Goal: Task Accomplishment & Management: Use online tool/utility

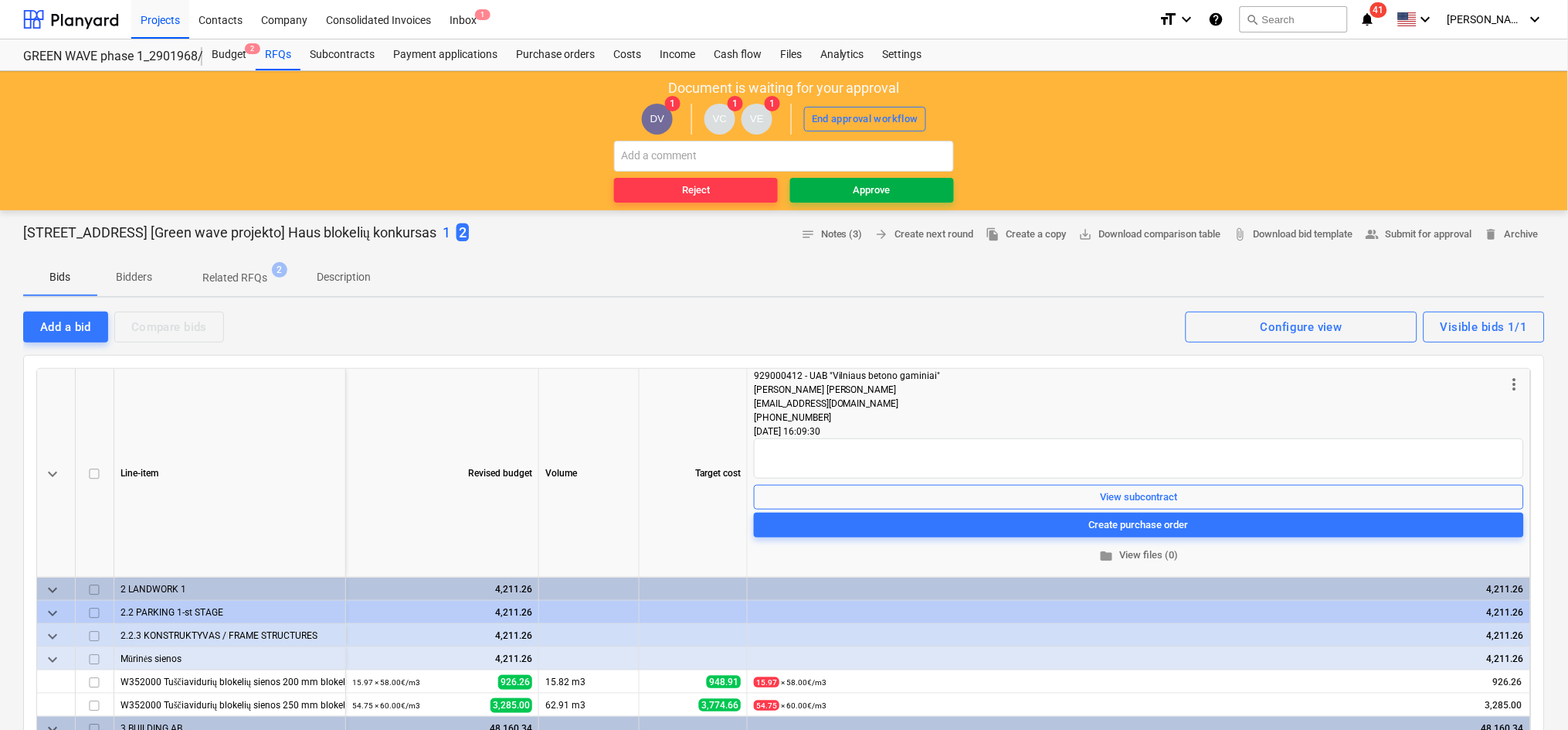
click at [869, 187] on div "Approve" at bounding box center [872, 191] width 37 height 18
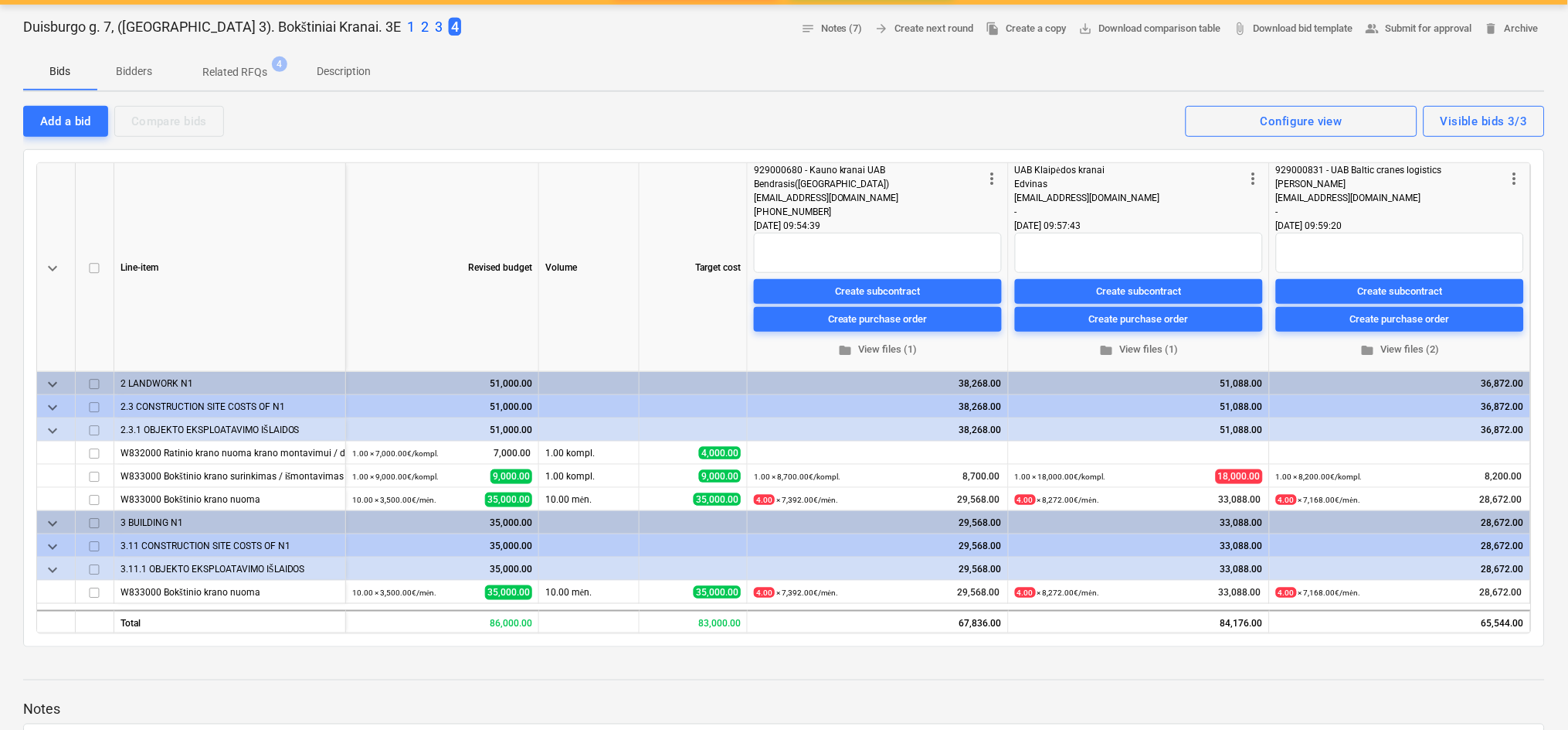
scroll to position [309, 0]
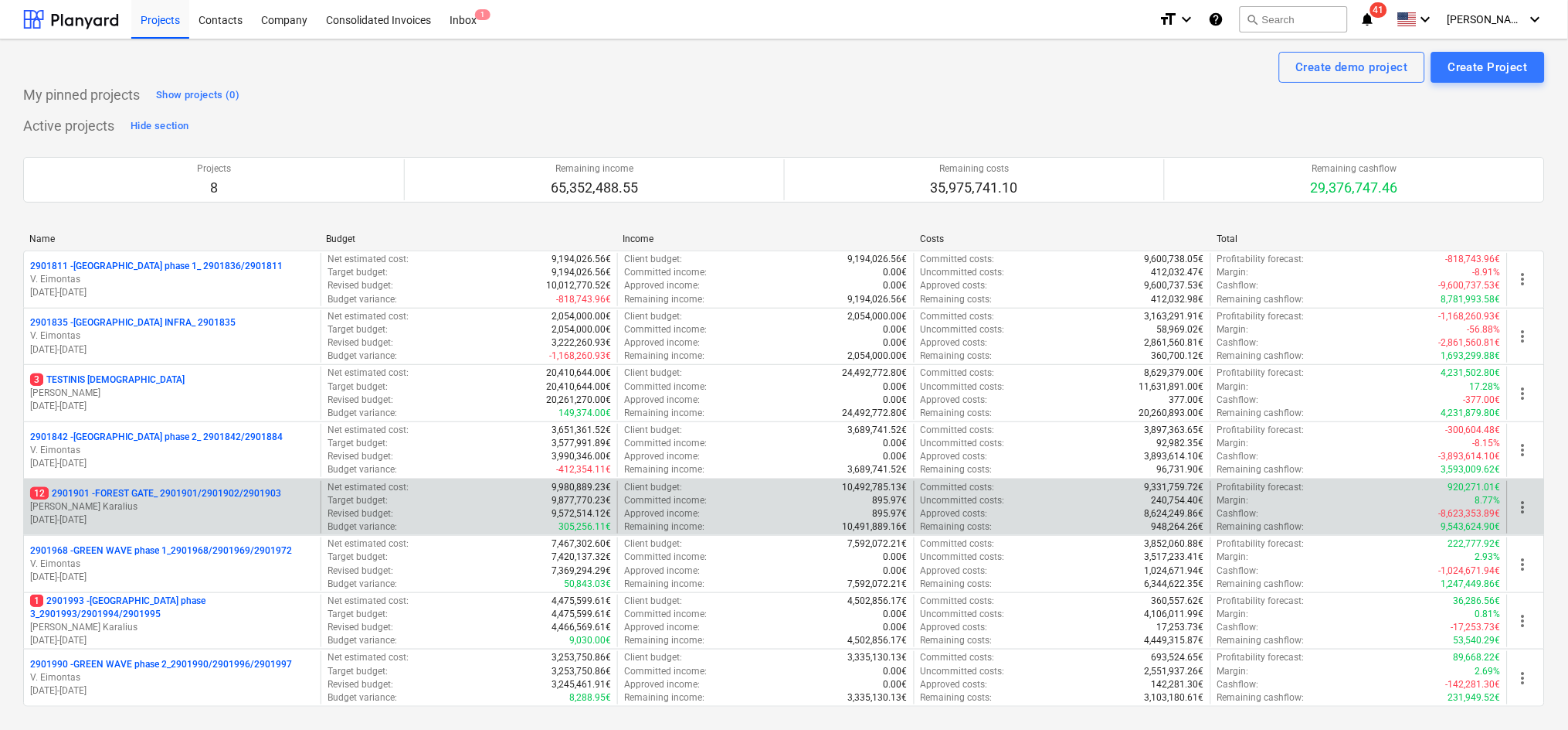
click at [167, 503] on p "J. Karalius" at bounding box center [172, 507] width 284 height 13
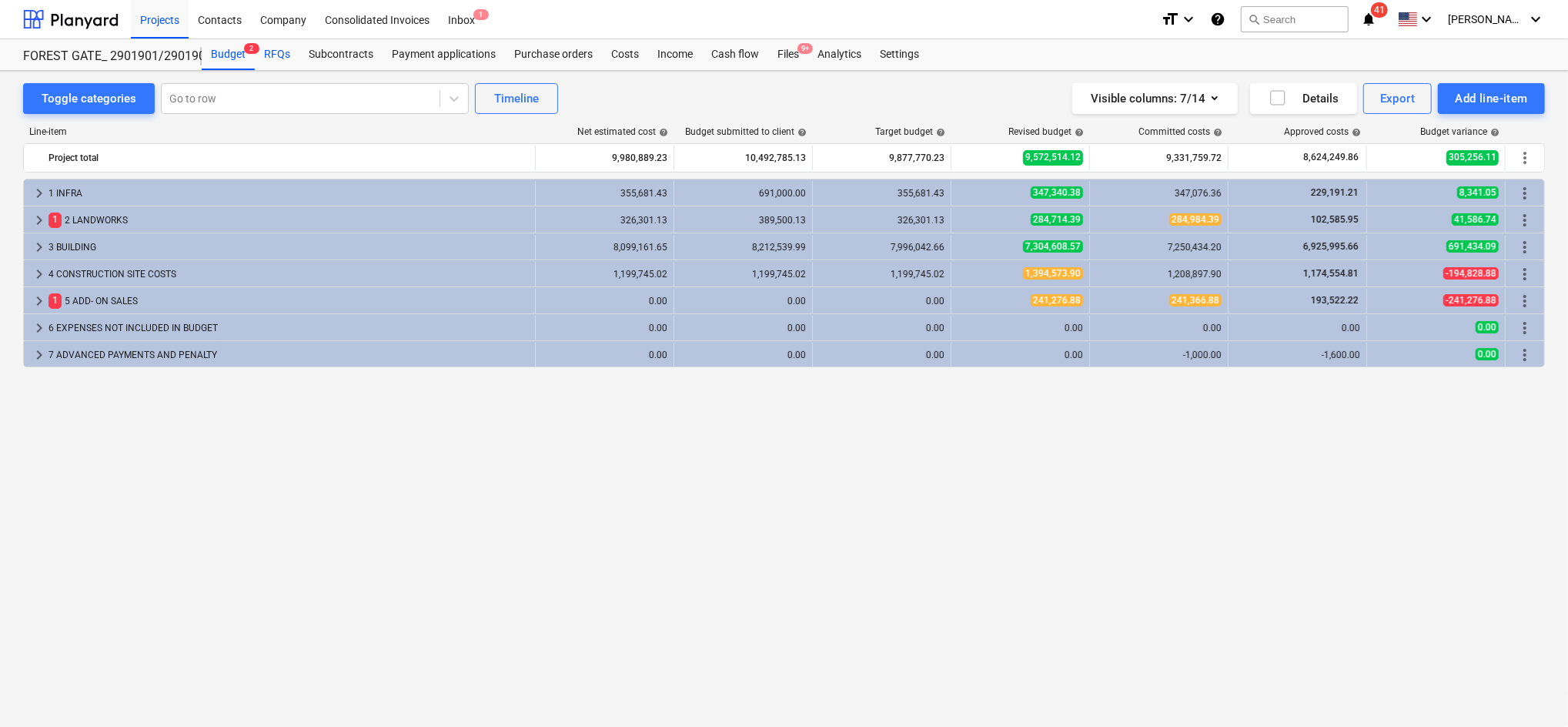
click at [287, 52] on div "RFQs" at bounding box center [276, 54] width 45 height 30
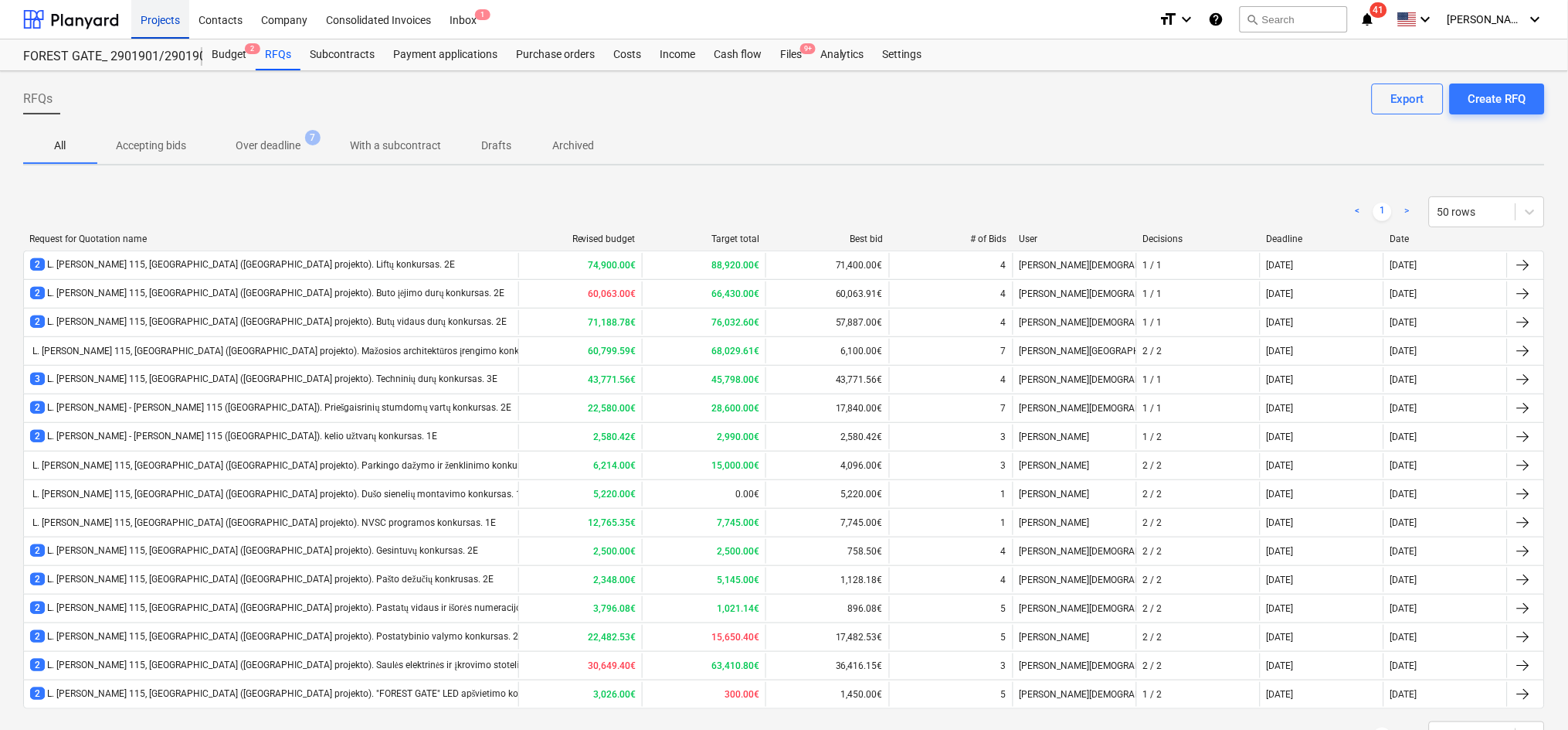
click at [149, 19] on div "Projects" at bounding box center [160, 18] width 58 height 39
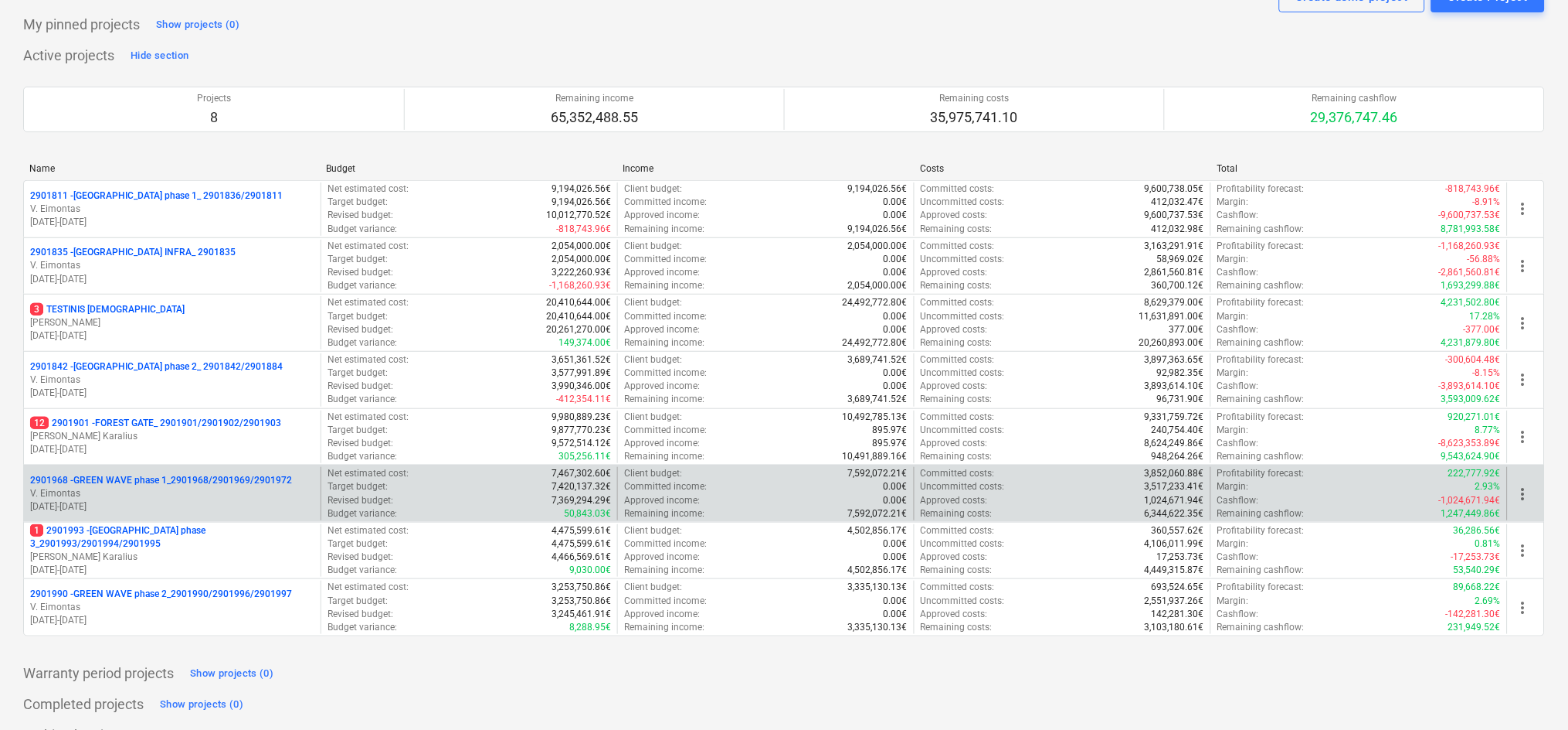
scroll to position [101, 0]
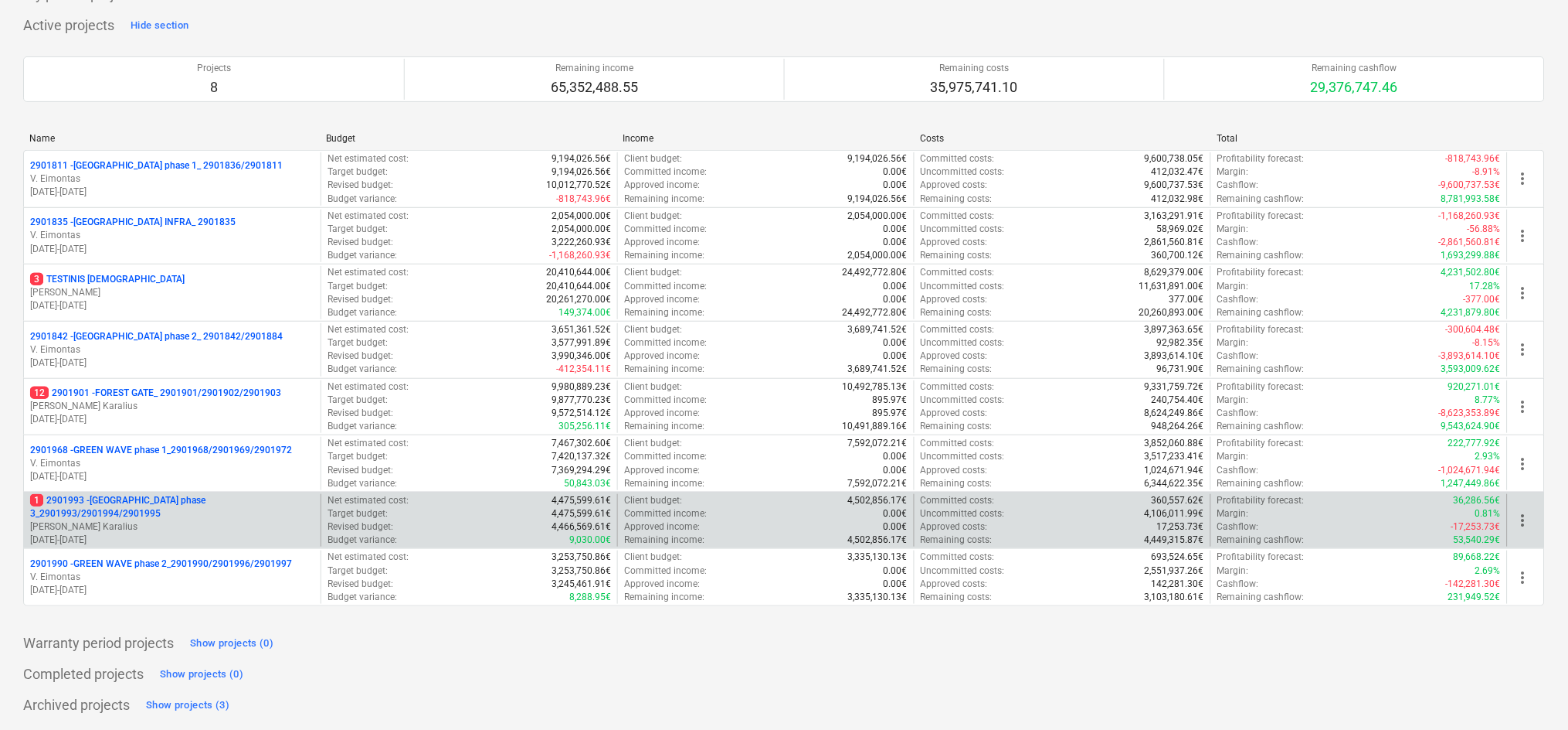
click at [129, 503] on p "1 2901993 - LAKE TOWN phase 3_2901993/2901994/2901995" at bounding box center [172, 507] width 284 height 27
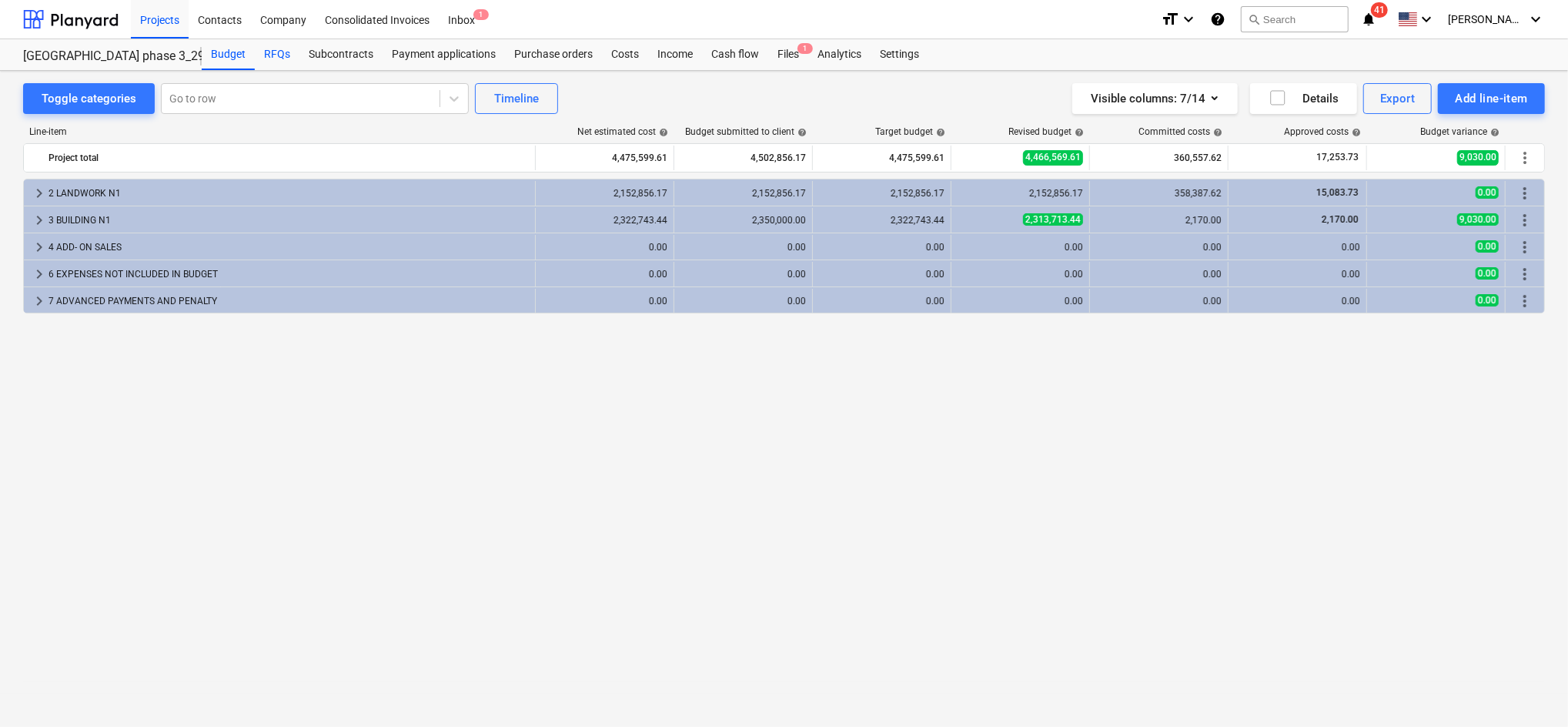
click at [281, 47] on div "RFQs" at bounding box center [276, 54] width 45 height 30
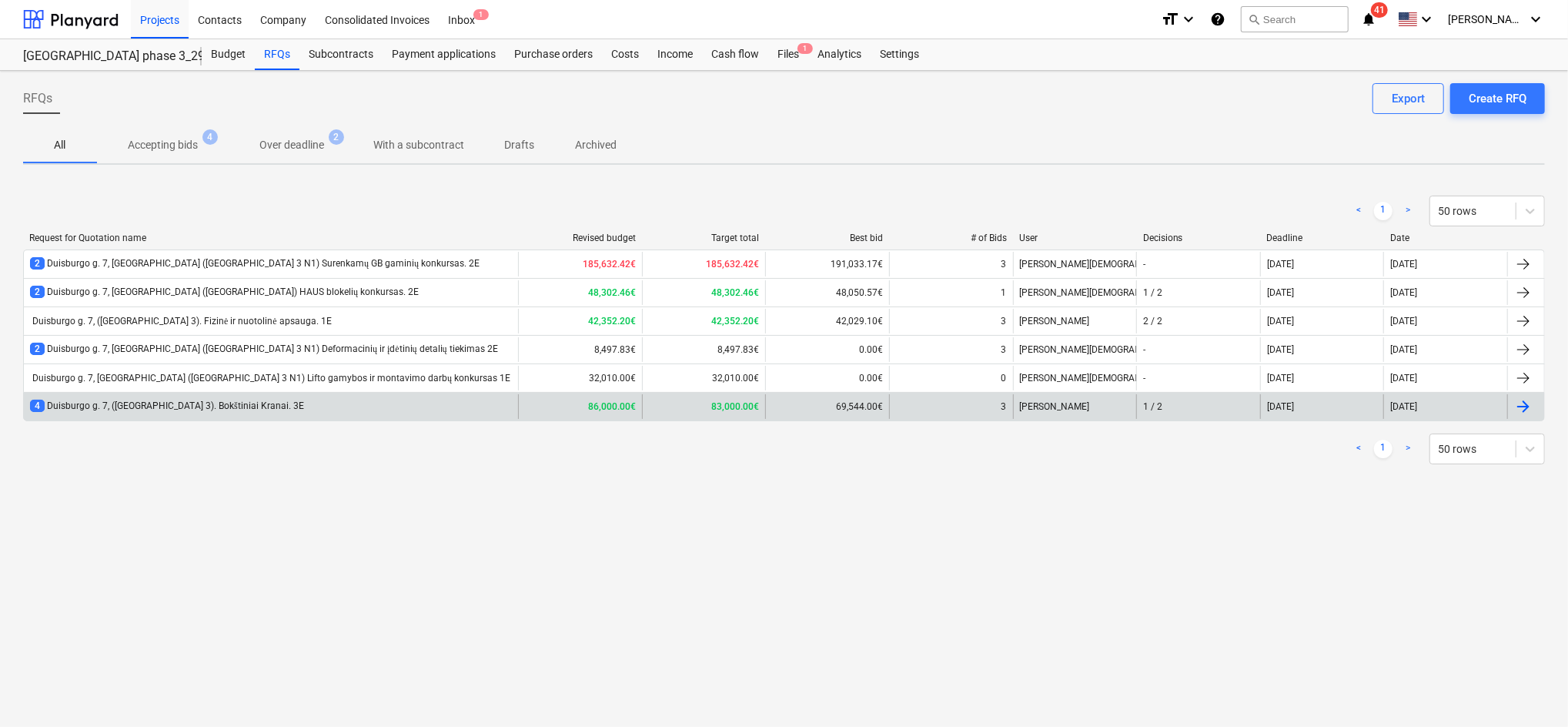
click at [252, 406] on div "4 Duisburgo g. 7, (Lake Town 3). Bokštiniai Kranai. 3E" at bounding box center [167, 406] width 274 height 13
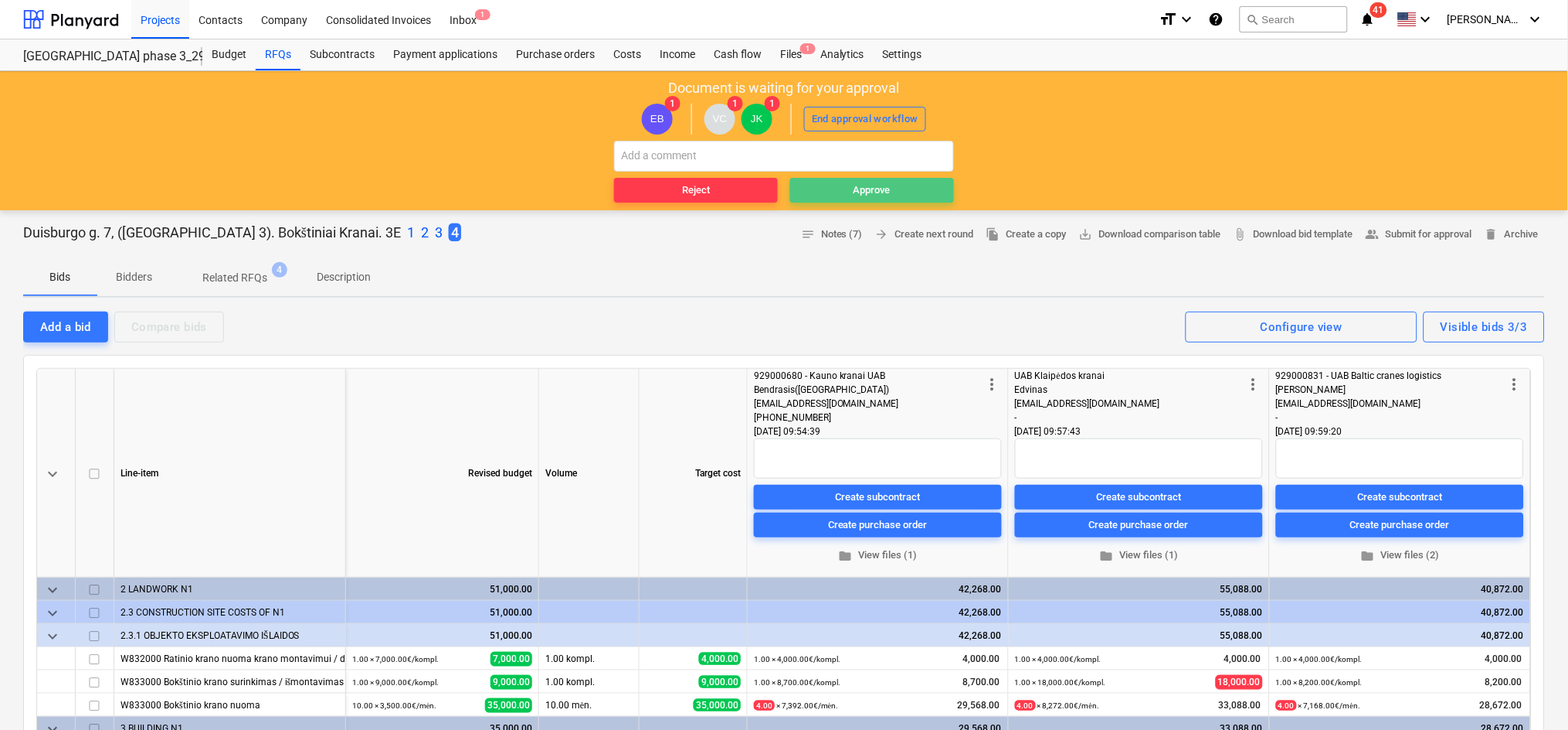
click at [927, 191] on span "Approve" at bounding box center [872, 191] width 151 height 18
